Goal: Download file/media

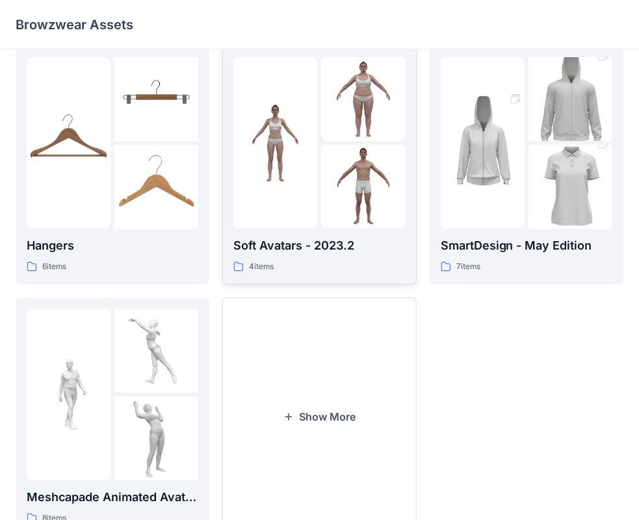
scroll to position [127, 0]
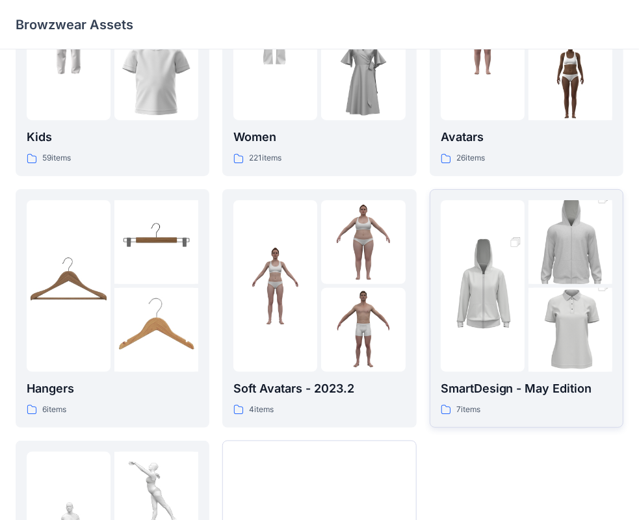
click at [562, 330] on img at bounding box center [570, 330] width 84 height 126
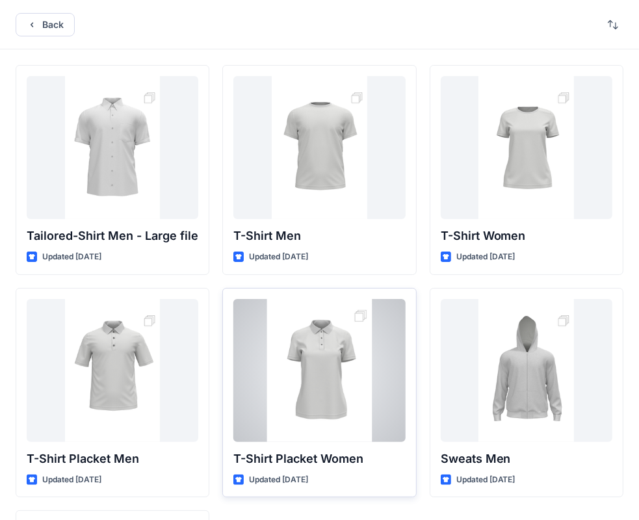
click at [350, 376] on div at bounding box center [319, 370] width 172 height 143
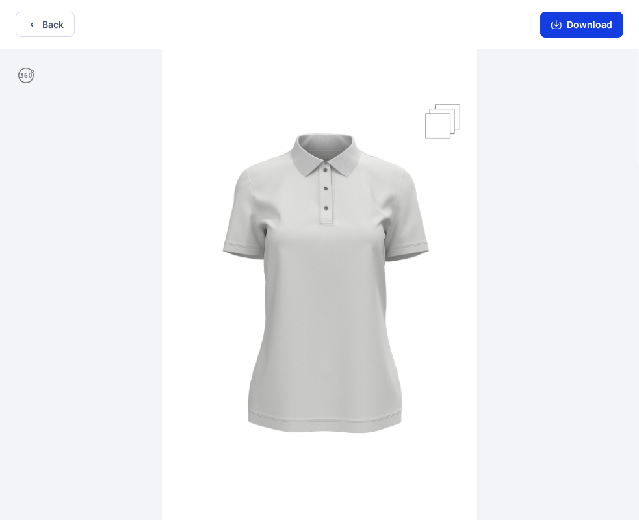
click at [580, 27] on button "Download" at bounding box center [581, 25] width 83 height 26
